Goal: Download file/media

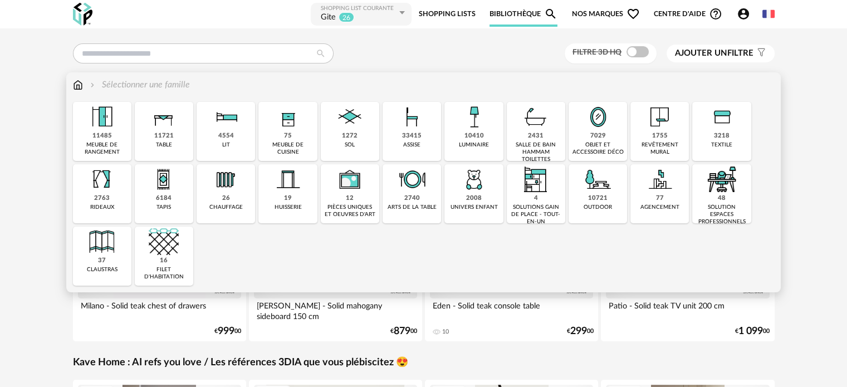
click at [592, 144] on div "objet et accessoire déco" at bounding box center [598, 148] width 52 height 14
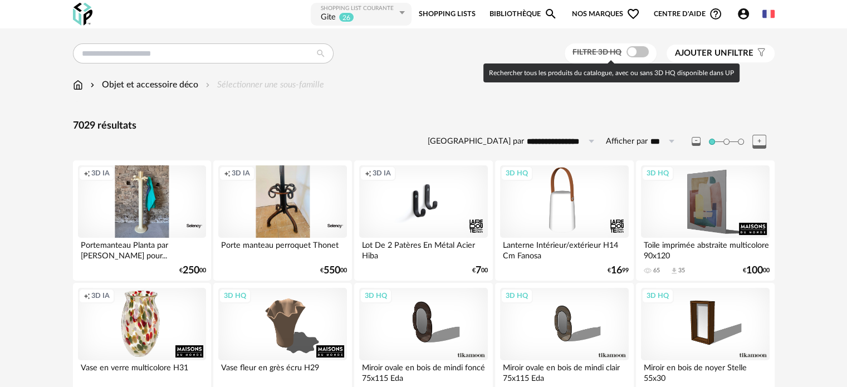
click at [630, 51] on span at bounding box center [637, 51] width 22 height 11
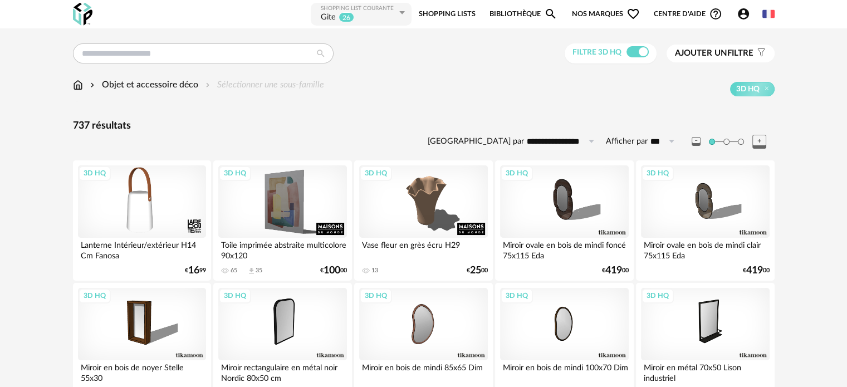
click at [706, 50] on span "Ajouter un" at bounding box center [701, 53] width 52 height 8
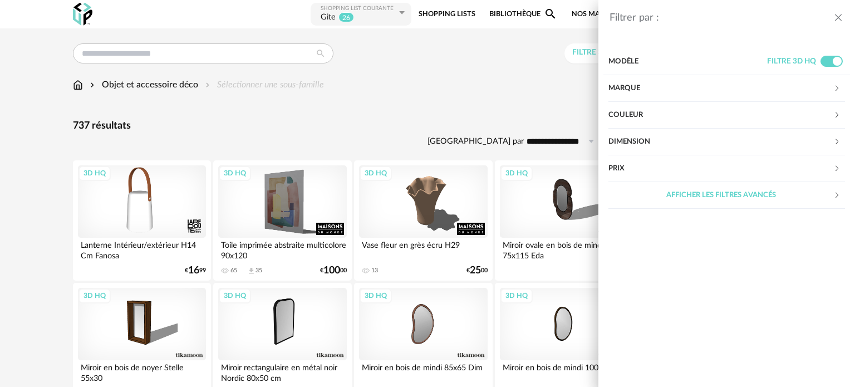
click at [841, 14] on icon "close drawer" at bounding box center [838, 17] width 11 height 11
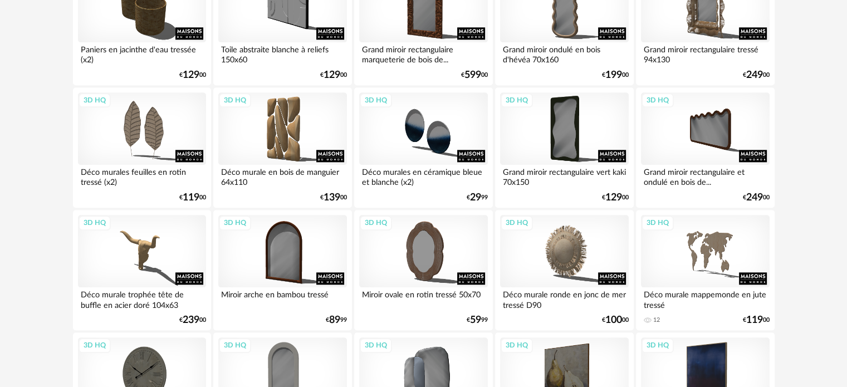
scroll to position [1169, 0]
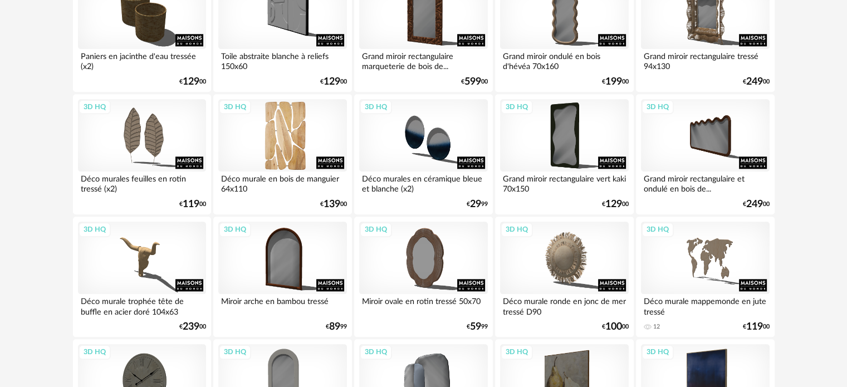
click at [285, 146] on div "3D HQ" at bounding box center [282, 135] width 128 height 72
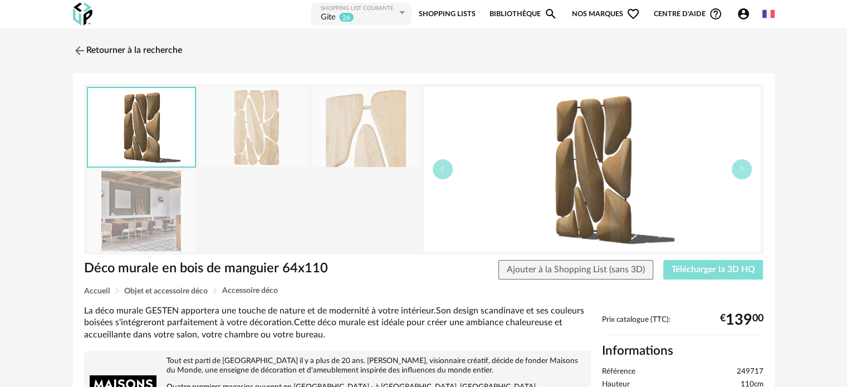
click at [705, 268] on span "Télécharger la 3D HQ" at bounding box center [713, 269] width 84 height 9
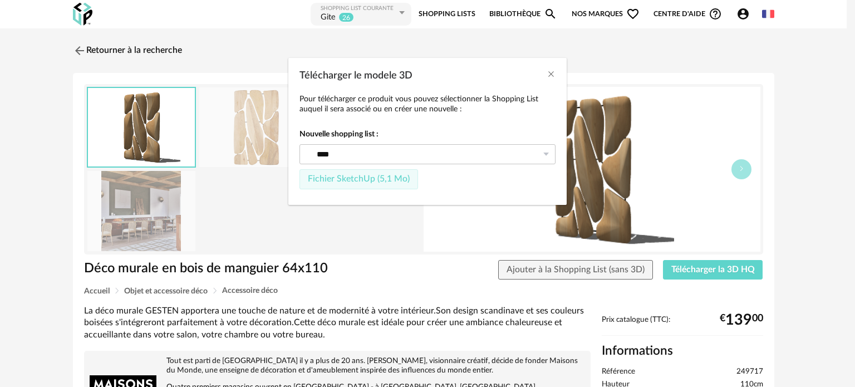
click at [372, 178] on span "Fichier SketchUp (5,1 Mo)" at bounding box center [359, 178] width 102 height 9
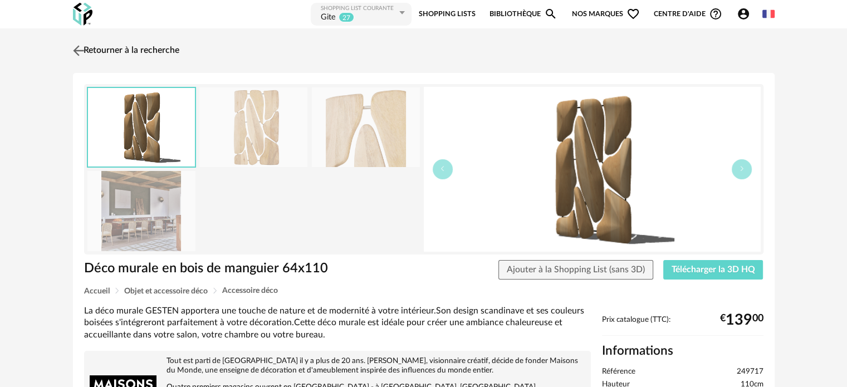
click at [100, 45] on link "Retourner à la recherche" at bounding box center [124, 50] width 109 height 24
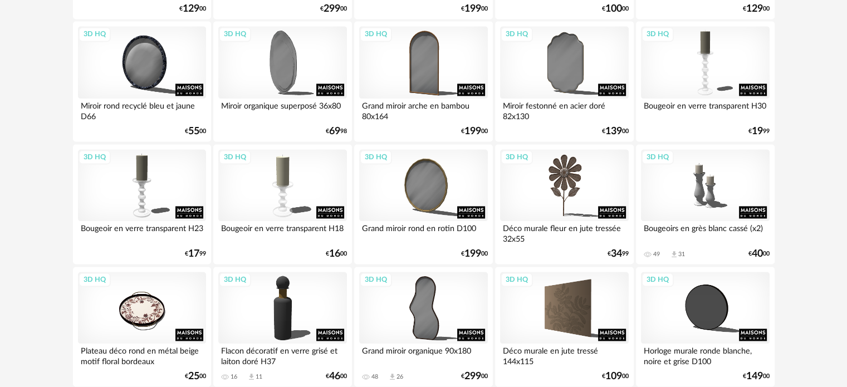
scroll to position [1614, 0]
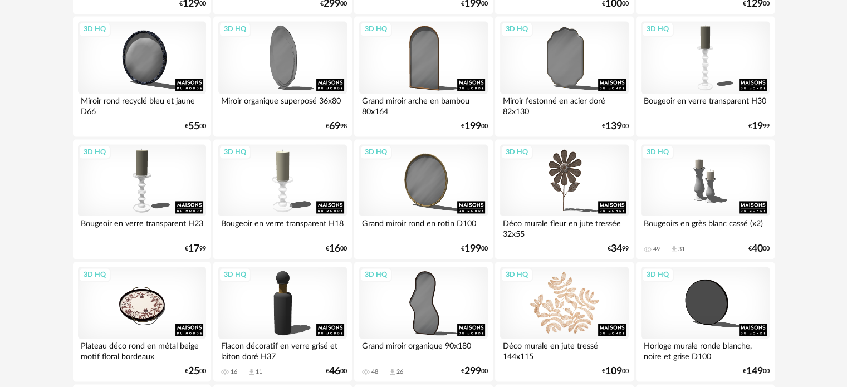
click at [575, 312] on div "3D HQ" at bounding box center [564, 303] width 128 height 72
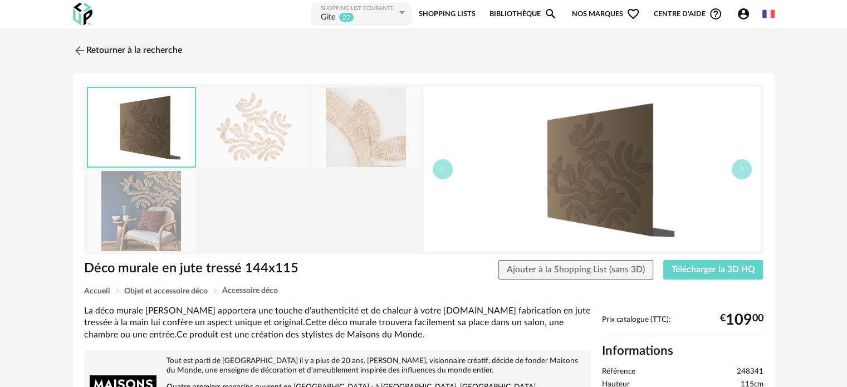
click at [261, 138] on img at bounding box center [253, 127] width 108 height 80
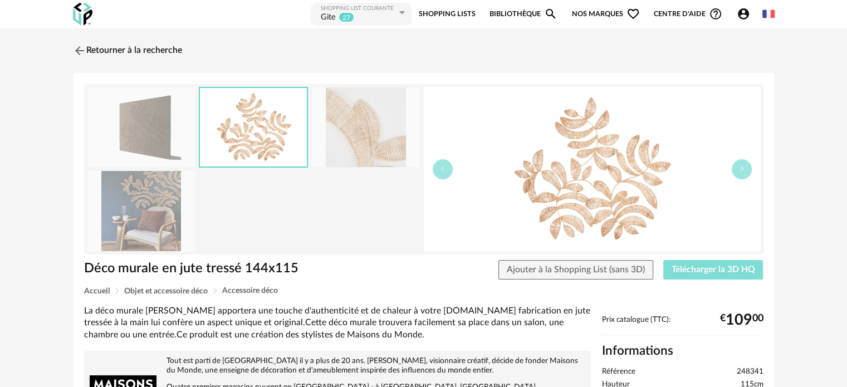
click at [695, 266] on span "Télécharger la 3D HQ" at bounding box center [713, 269] width 84 height 9
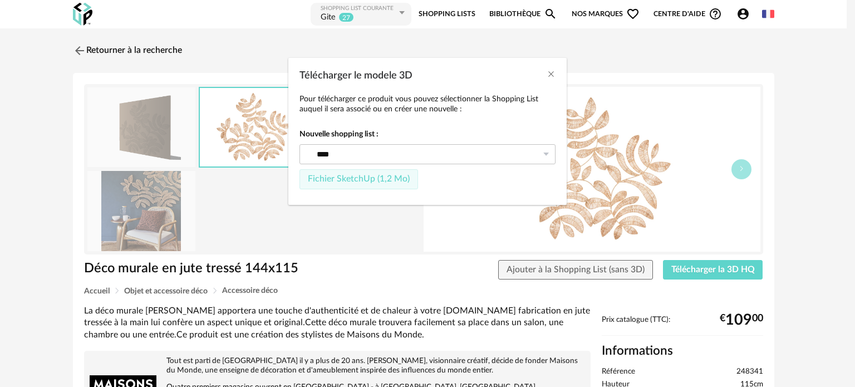
click at [347, 175] on span "Fichier SketchUp (1,2 Mo)" at bounding box center [359, 178] width 102 height 9
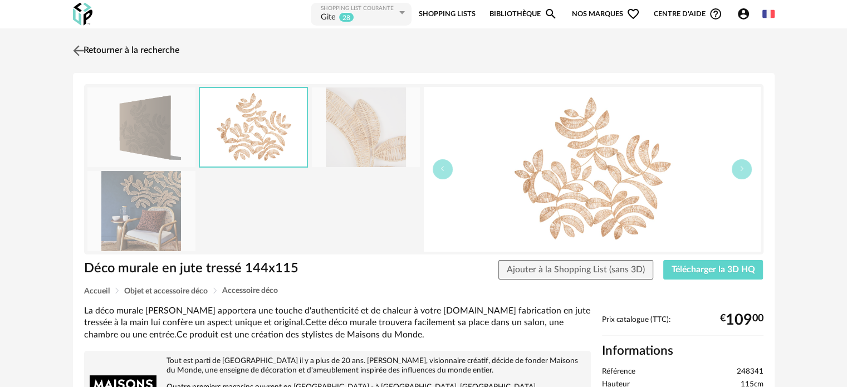
click at [107, 44] on link "Retourner à la recherche" at bounding box center [124, 50] width 109 height 24
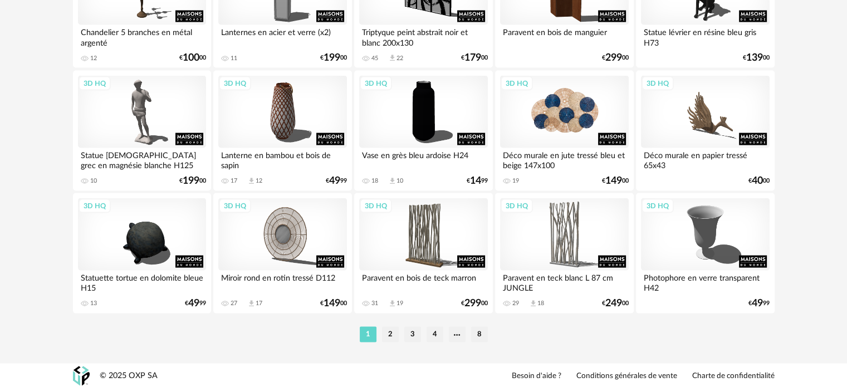
scroll to position [2296, 0]
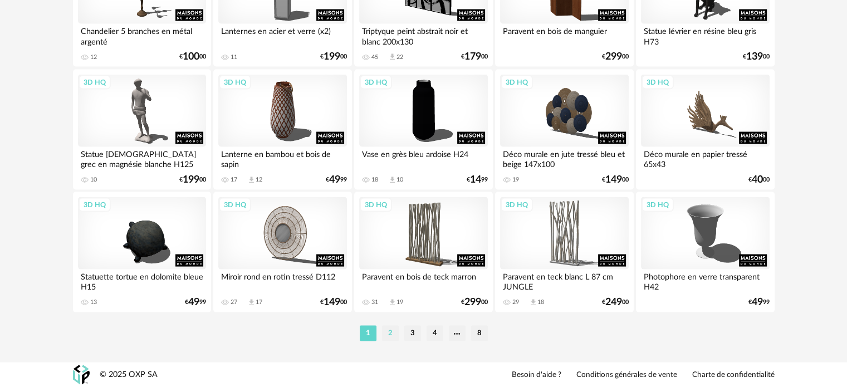
click at [391, 331] on li "2" at bounding box center [390, 334] width 17 height 16
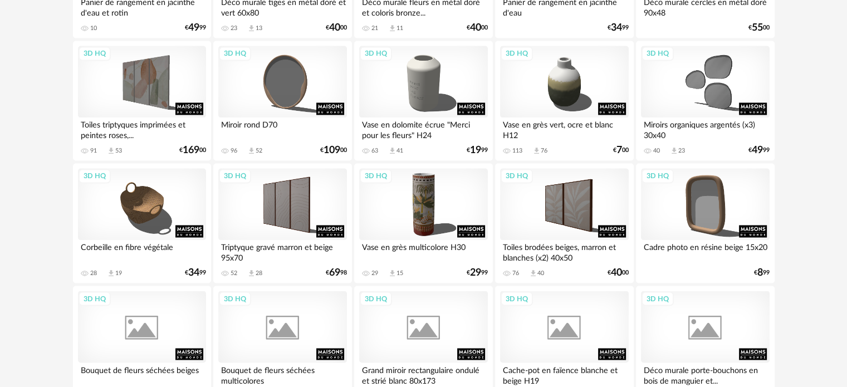
scroll to position [1837, 0]
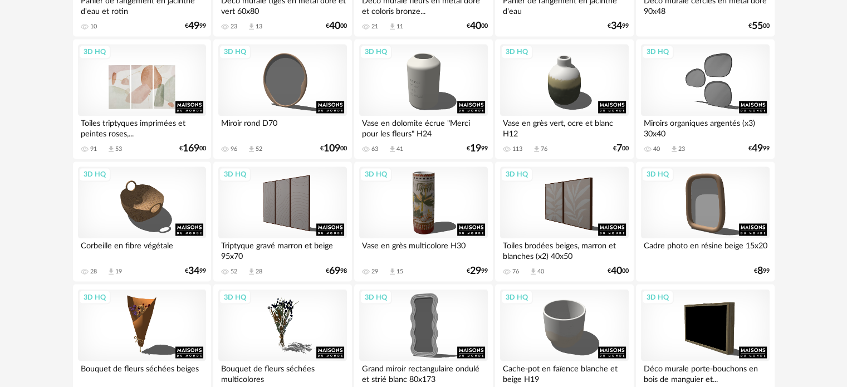
click at [135, 91] on div "3D HQ" at bounding box center [142, 80] width 128 height 72
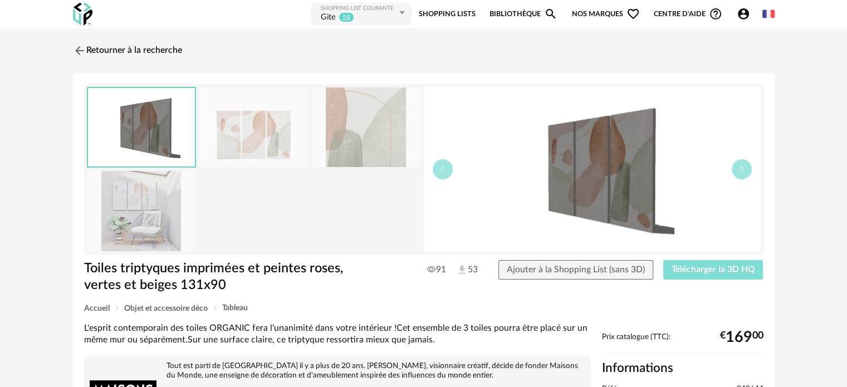
click at [684, 270] on span "Télécharger la 3D HQ" at bounding box center [713, 269] width 84 height 9
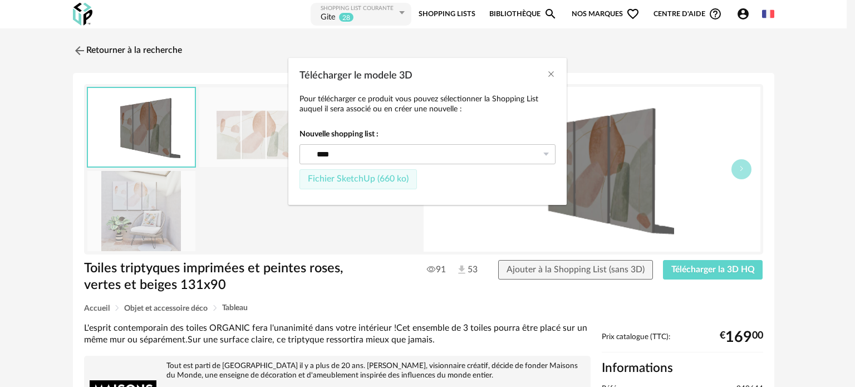
click at [343, 178] on span "Fichier SketchUp (660 ko)" at bounding box center [358, 178] width 101 height 9
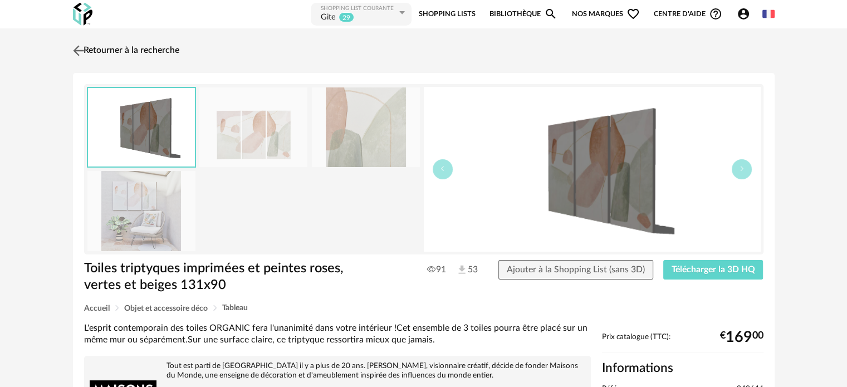
click at [111, 47] on link "Retourner à la recherche" at bounding box center [124, 50] width 109 height 24
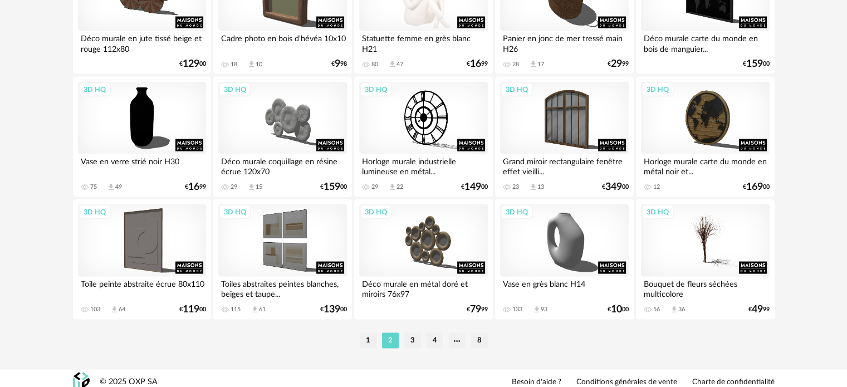
scroll to position [2296, 0]
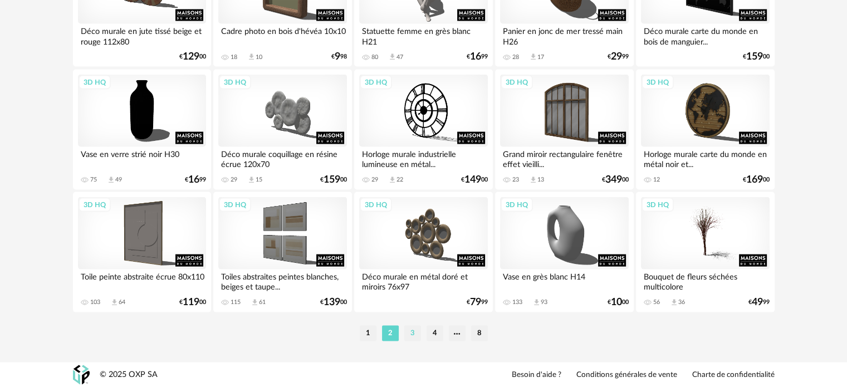
click at [413, 331] on li "3" at bounding box center [412, 334] width 17 height 16
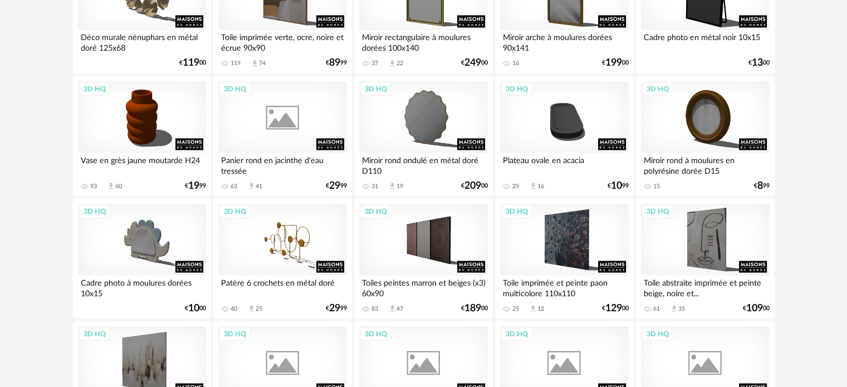
scroll to position [2060, 0]
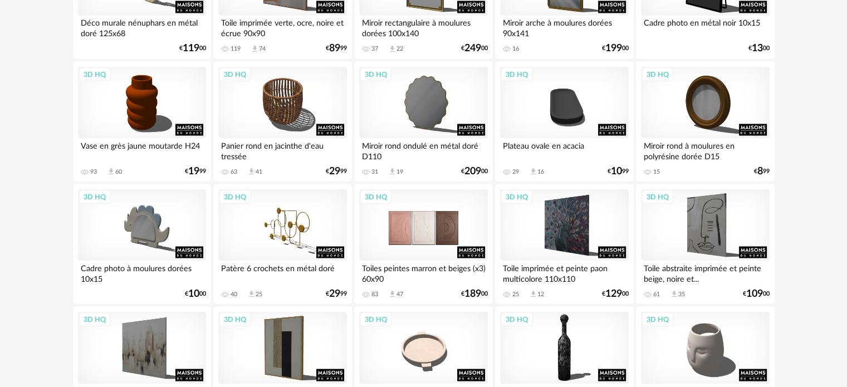
click at [433, 238] on div "3D HQ" at bounding box center [423, 225] width 128 height 72
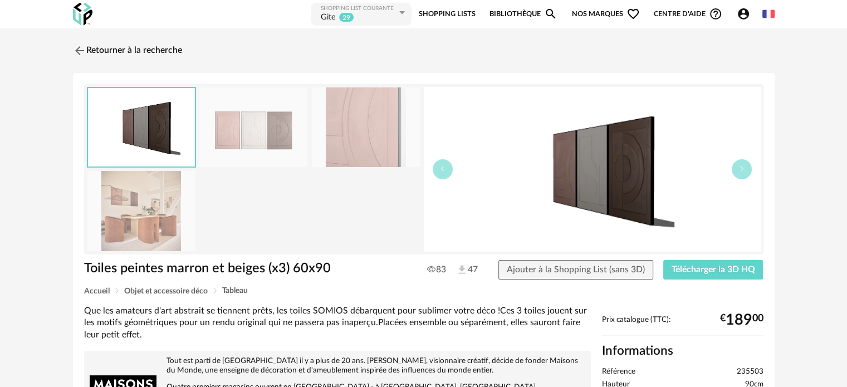
click at [266, 129] on img at bounding box center [253, 127] width 108 height 80
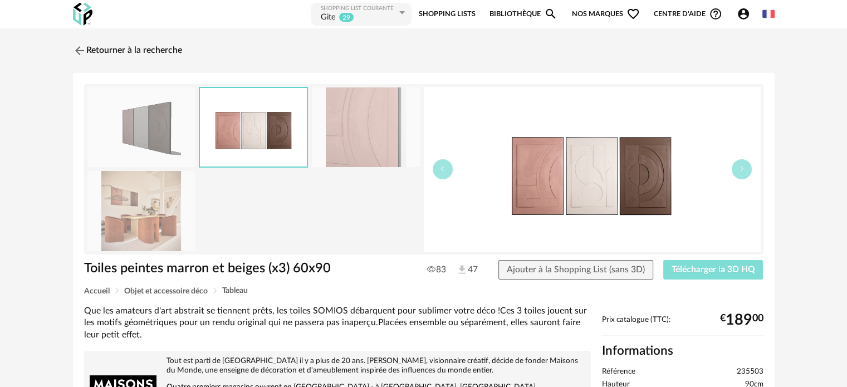
click at [704, 267] on span "Télécharger la 3D HQ" at bounding box center [713, 269] width 84 height 9
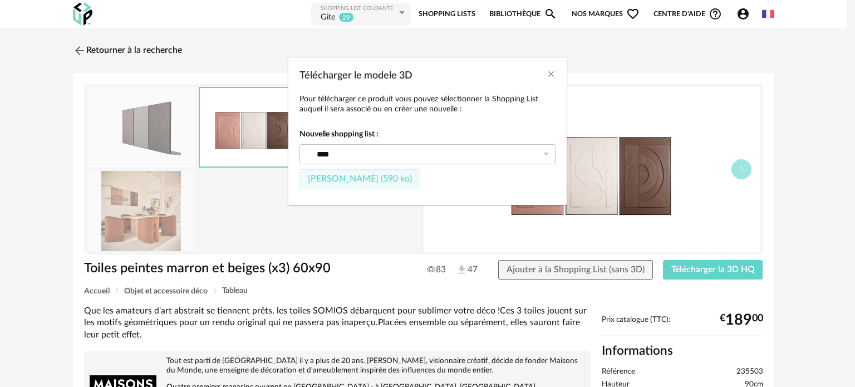
click at [389, 175] on span "Fichier SketchUp (590 ko)" at bounding box center [360, 178] width 104 height 9
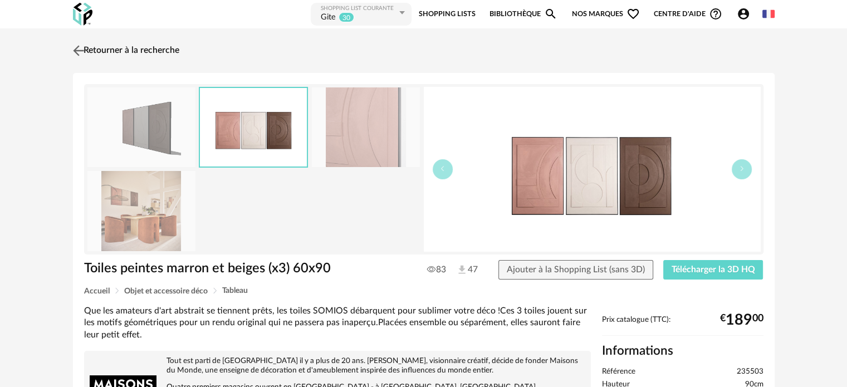
click at [132, 49] on link "Retourner à la recherche" at bounding box center [124, 50] width 109 height 24
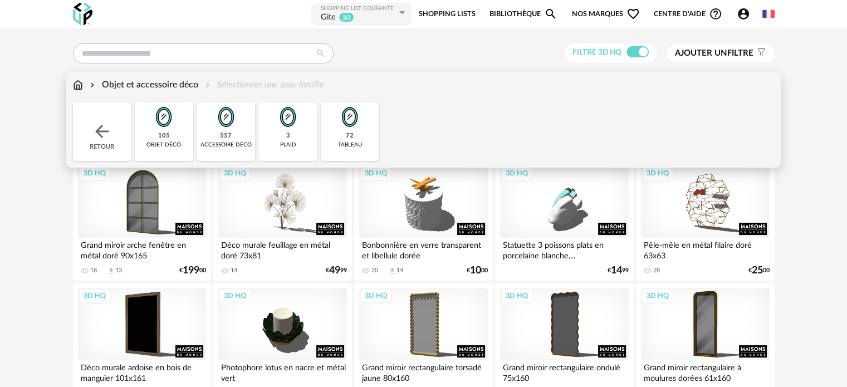
click at [165, 142] on div "objet déco" at bounding box center [163, 144] width 35 height 7
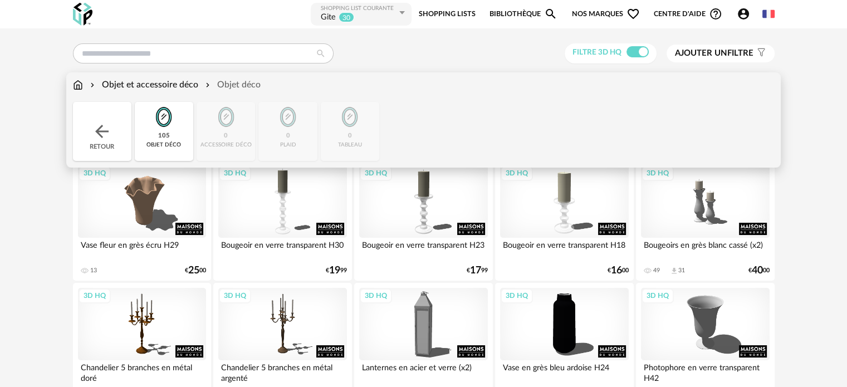
click at [131, 80] on div "Objet et accessoire déco" at bounding box center [143, 84] width 110 height 13
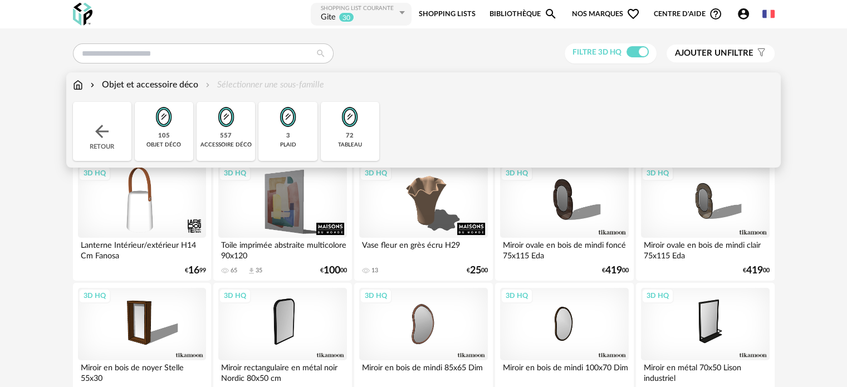
click at [351, 132] on div "72" at bounding box center [350, 136] width 8 height 8
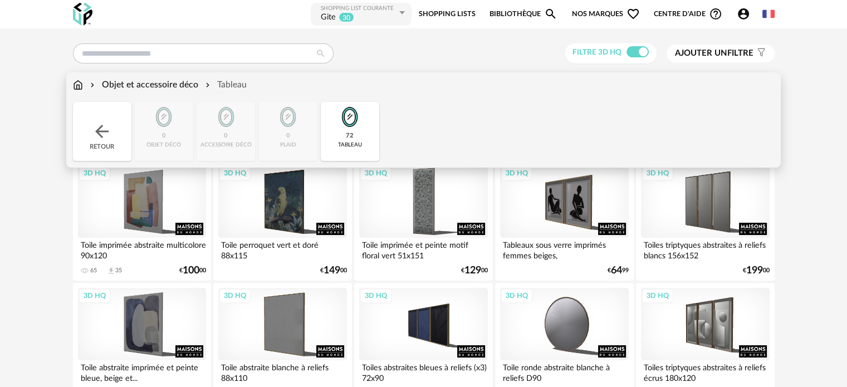
click at [77, 83] on img at bounding box center [78, 84] width 10 height 13
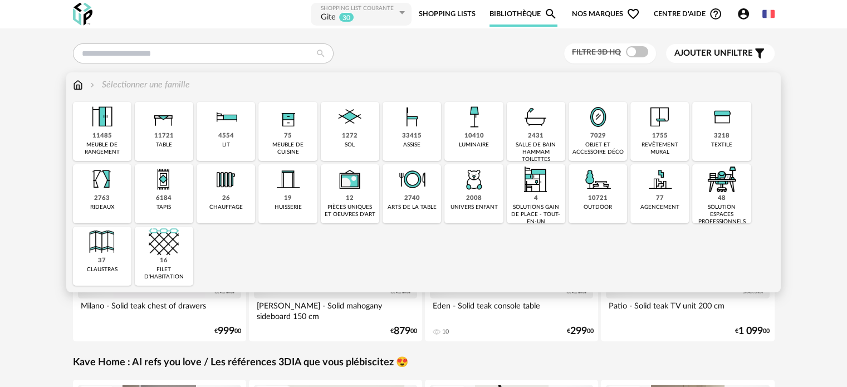
click at [163, 185] on img at bounding box center [164, 179] width 30 height 30
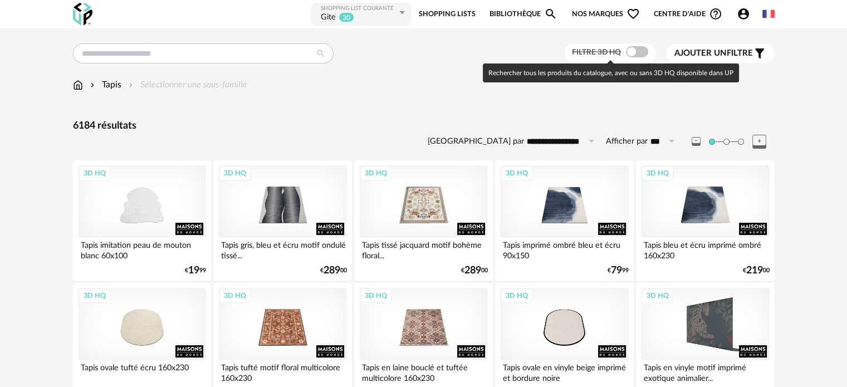
click at [633, 52] on span at bounding box center [637, 51] width 22 height 11
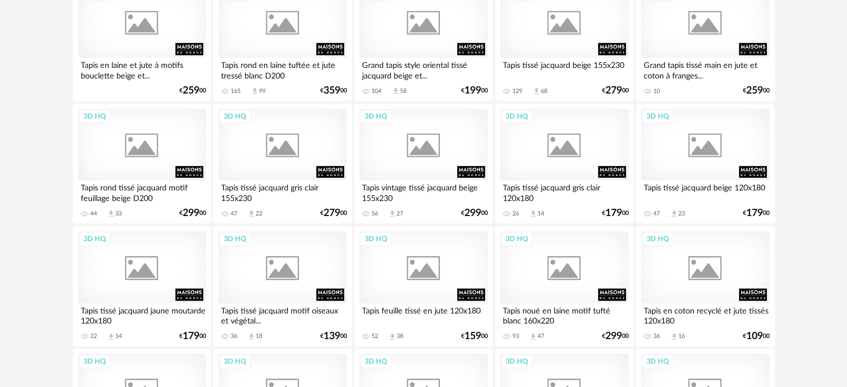
scroll to position [835, 0]
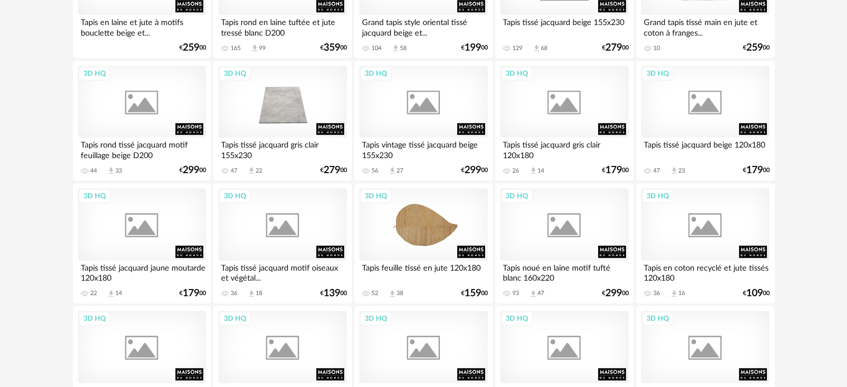
click at [418, 229] on div "3D HQ" at bounding box center [423, 224] width 128 height 72
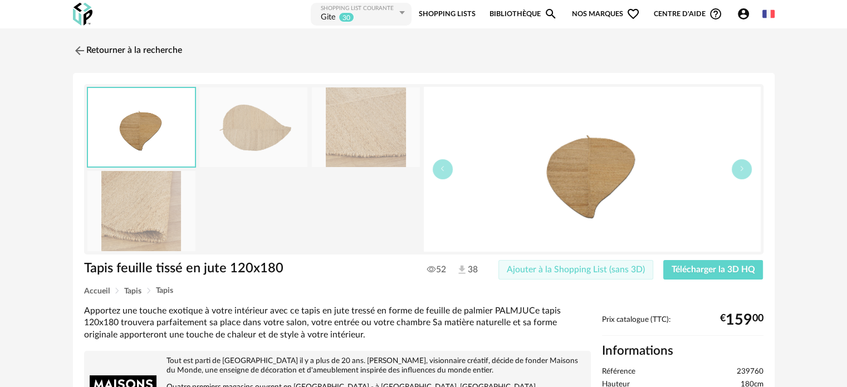
click at [567, 269] on span "Ajouter à la Shopping List (sans 3D)" at bounding box center [576, 269] width 138 height 9
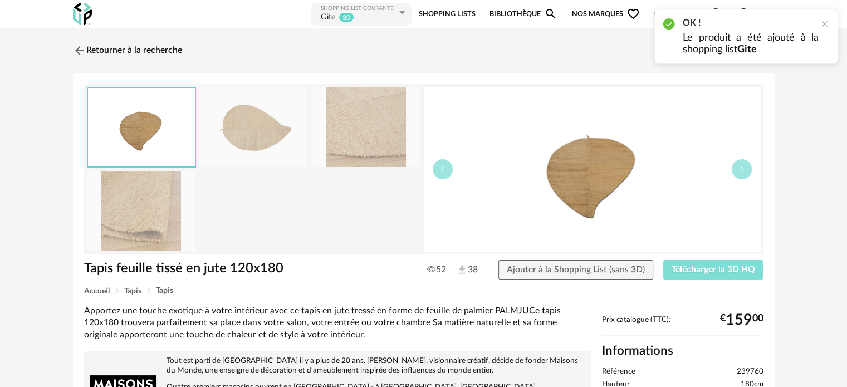
click at [699, 268] on span "Télécharger la 3D HQ" at bounding box center [713, 269] width 84 height 9
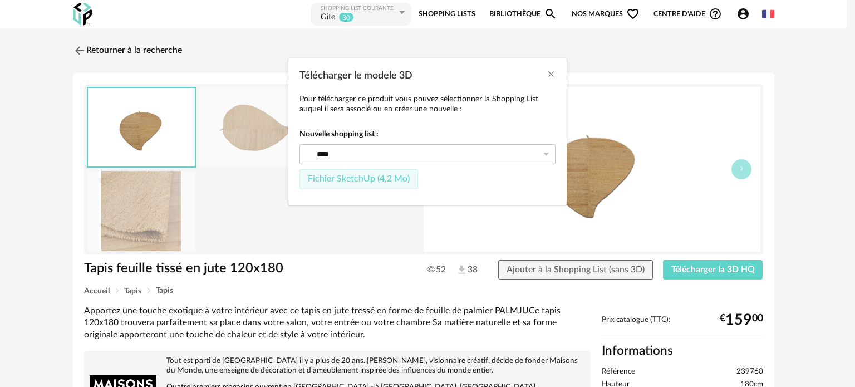
click at [385, 176] on span "Fichier SketchUp (4,2 Mo)" at bounding box center [359, 178] width 102 height 9
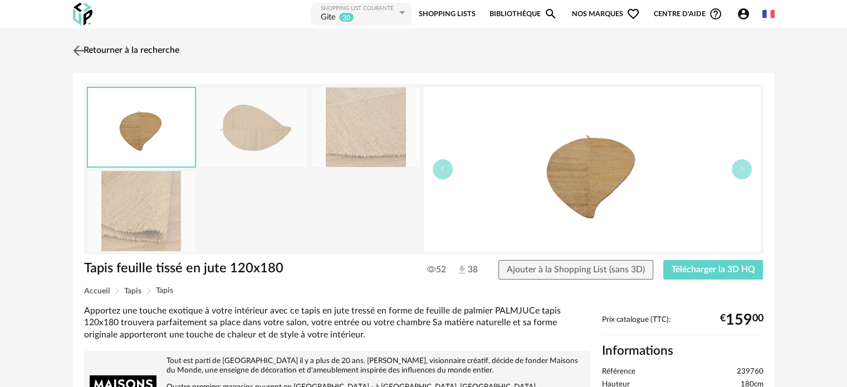
click at [98, 47] on link "Retourner à la recherche" at bounding box center [124, 50] width 109 height 24
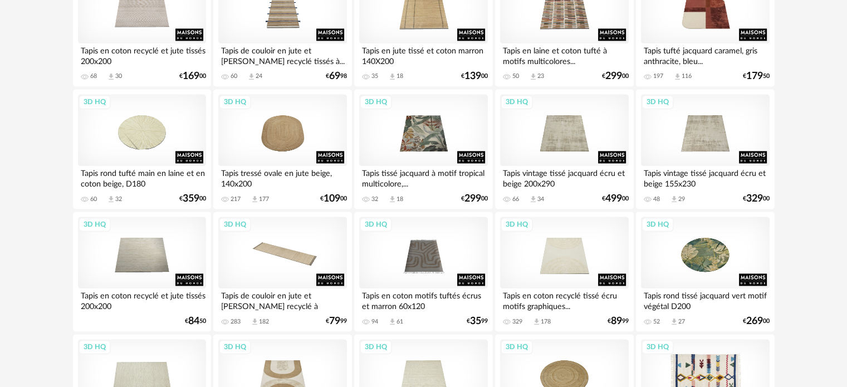
scroll to position [1670, 0]
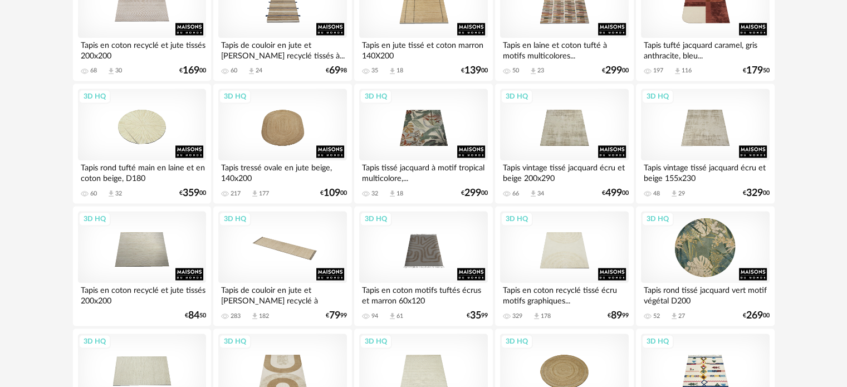
click at [714, 268] on div "3D HQ" at bounding box center [705, 247] width 128 height 72
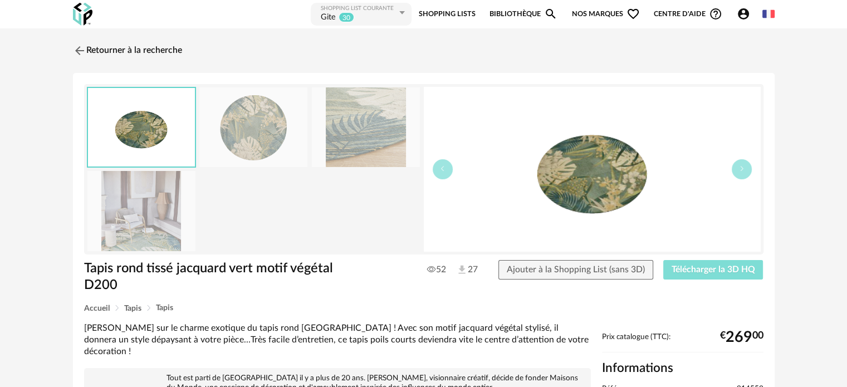
click at [714, 268] on span "Télécharger la 3D HQ" at bounding box center [713, 269] width 84 height 9
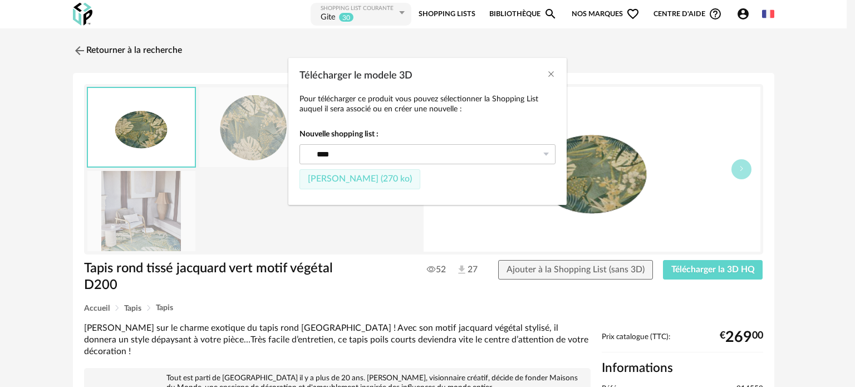
click at [337, 178] on span "[PERSON_NAME] (270 ko)" at bounding box center [360, 178] width 104 height 9
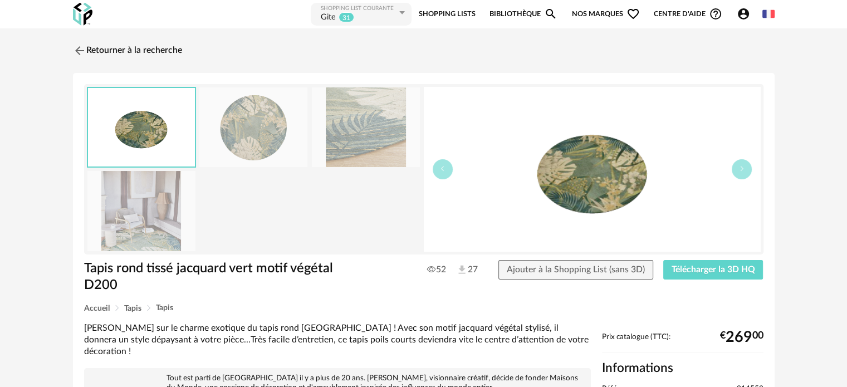
click at [618, 53] on div "Retourner à la recherche" at bounding box center [423, 50] width 701 height 24
click at [108, 47] on link "Retourner à la recherche" at bounding box center [124, 50] width 109 height 24
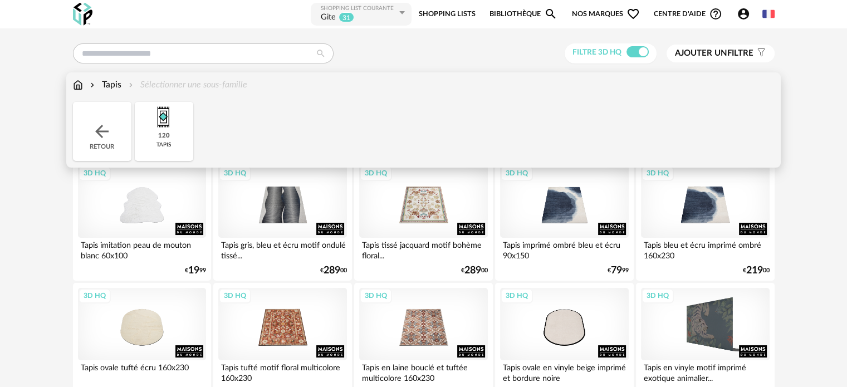
click at [98, 131] on img at bounding box center [102, 131] width 20 height 20
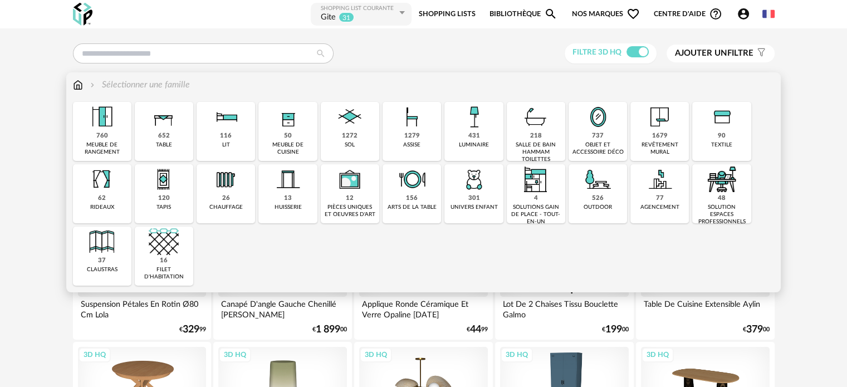
click at [595, 143] on div "objet et accessoire déco" at bounding box center [598, 148] width 52 height 14
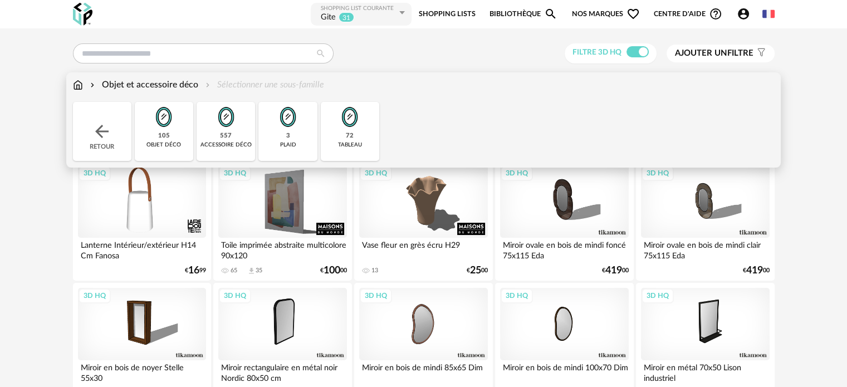
click at [350, 127] on img at bounding box center [350, 117] width 30 height 30
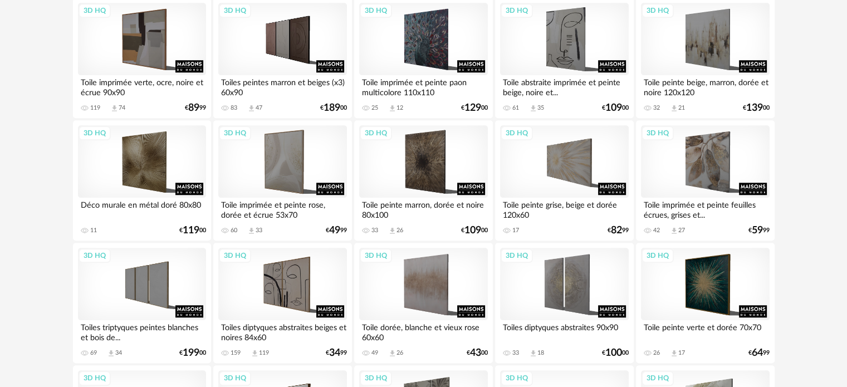
scroll to position [1058, 0]
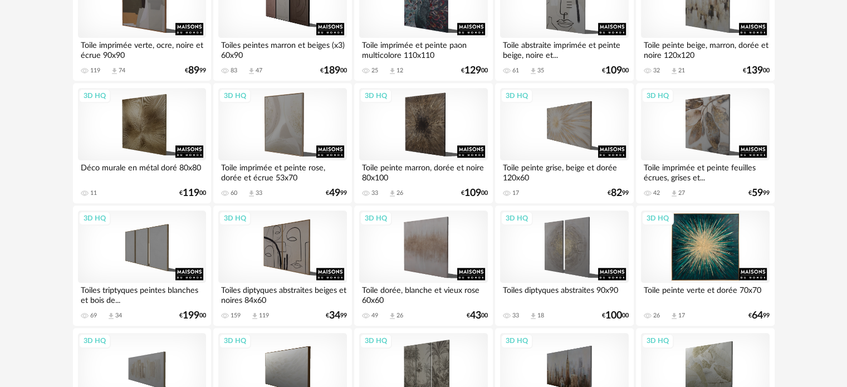
click at [727, 270] on div "3D HQ" at bounding box center [705, 246] width 128 height 72
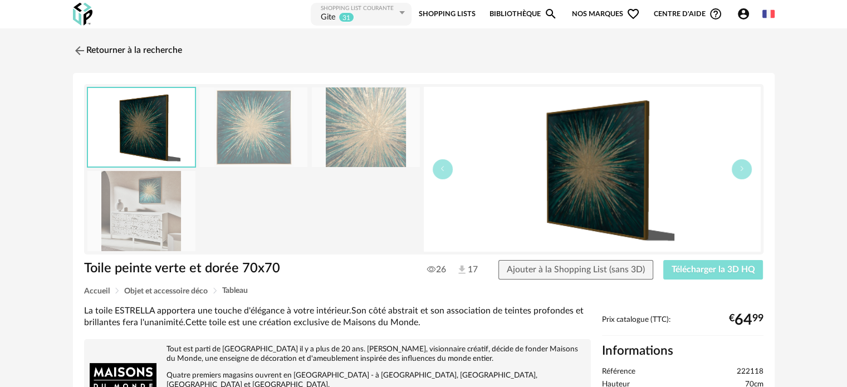
click at [693, 265] on span "Télécharger la 3D HQ" at bounding box center [713, 269] width 84 height 9
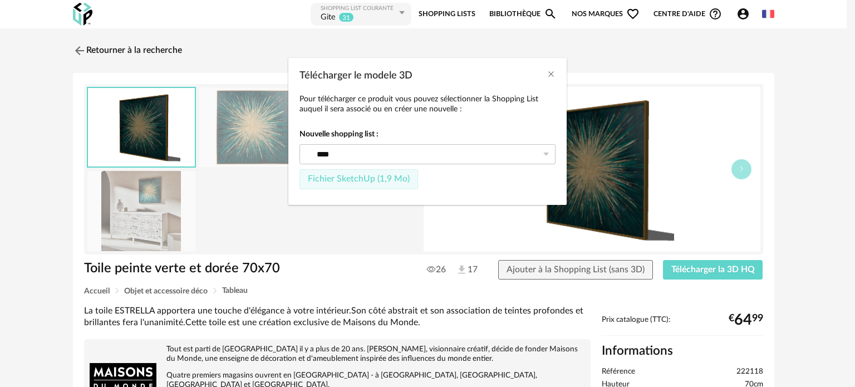
click at [392, 174] on span "Fichier SketchUp (1,9 Mo)" at bounding box center [359, 178] width 102 height 9
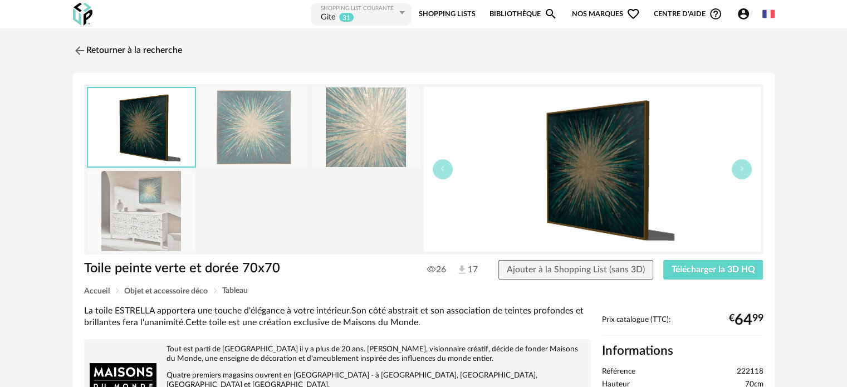
click at [721, 56] on div "Retourner à la recherche" at bounding box center [423, 50] width 701 height 24
click at [94, 44] on link "Retourner à la recherche" at bounding box center [124, 50] width 109 height 24
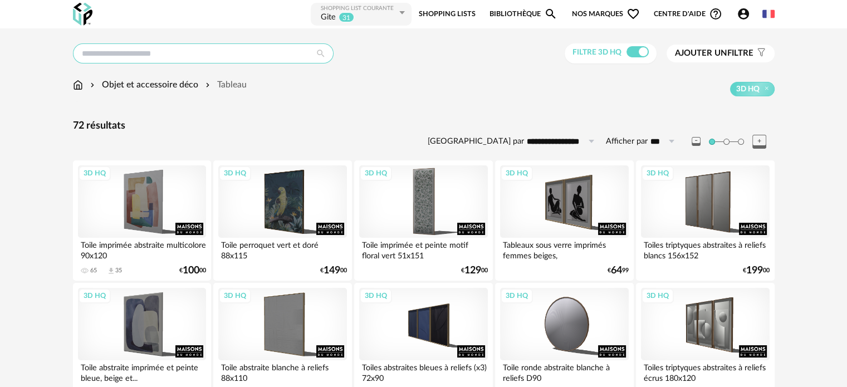
click at [196, 55] on input "text" at bounding box center [203, 53] width 261 height 20
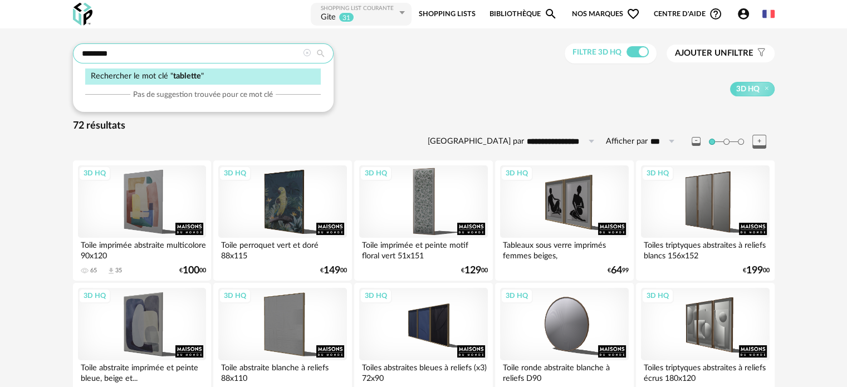
type input "********"
type input "**********"
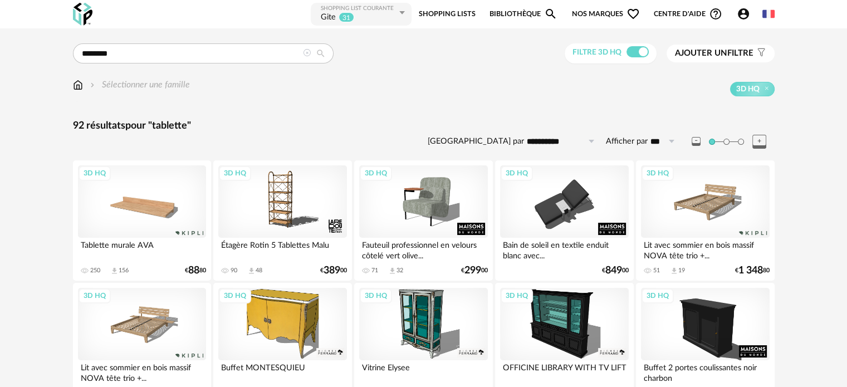
click at [176, 225] on div "3D HQ" at bounding box center [142, 201] width 128 height 72
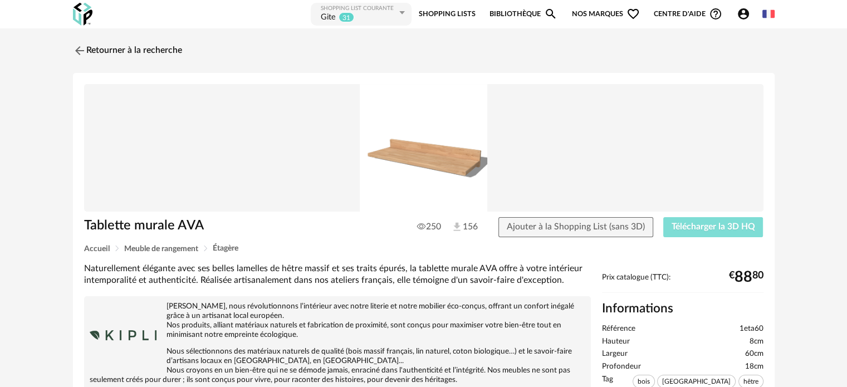
click at [705, 226] on span "Télécharger la 3D HQ" at bounding box center [713, 226] width 84 height 9
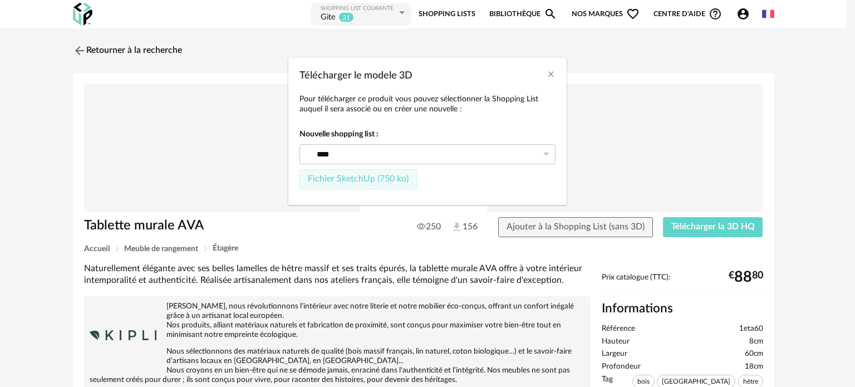
click at [365, 174] on span "Fichier SketchUp (750 ko)" at bounding box center [358, 178] width 101 height 9
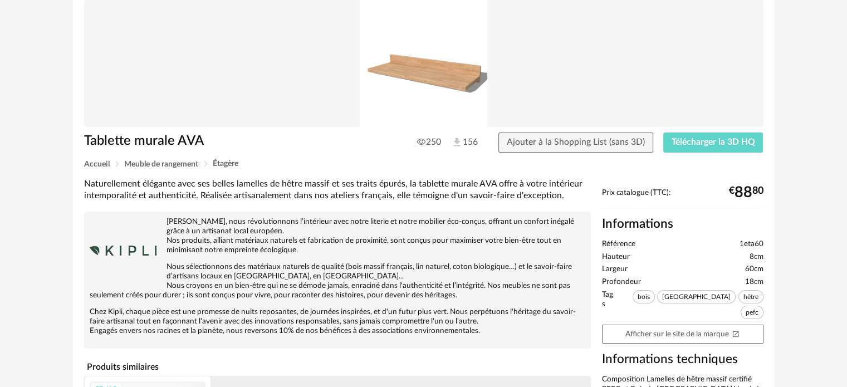
scroll to position [111, 0]
